Goal: Navigation & Orientation: Go to known website

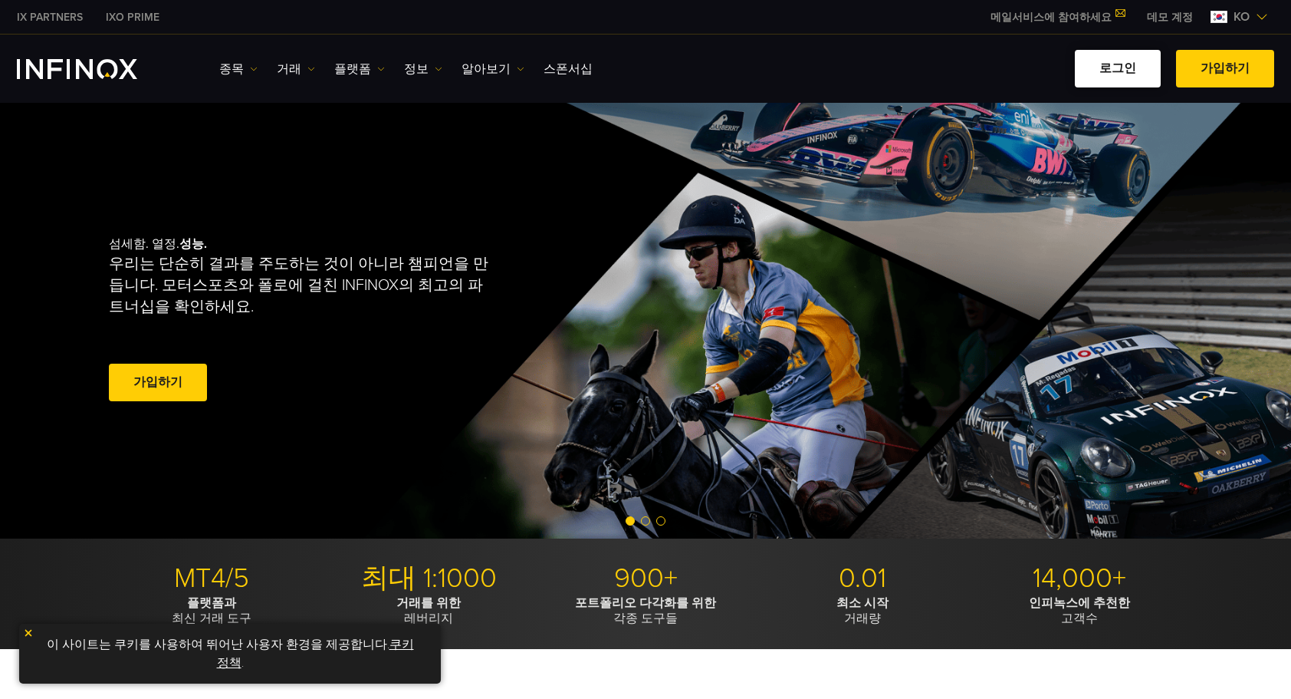
click at [1116, 64] on link "로그인" at bounding box center [1118, 69] width 86 height 38
click at [1109, 63] on link "로그인" at bounding box center [1118, 69] width 86 height 38
